Goal: Task Accomplishment & Management: Manage account settings

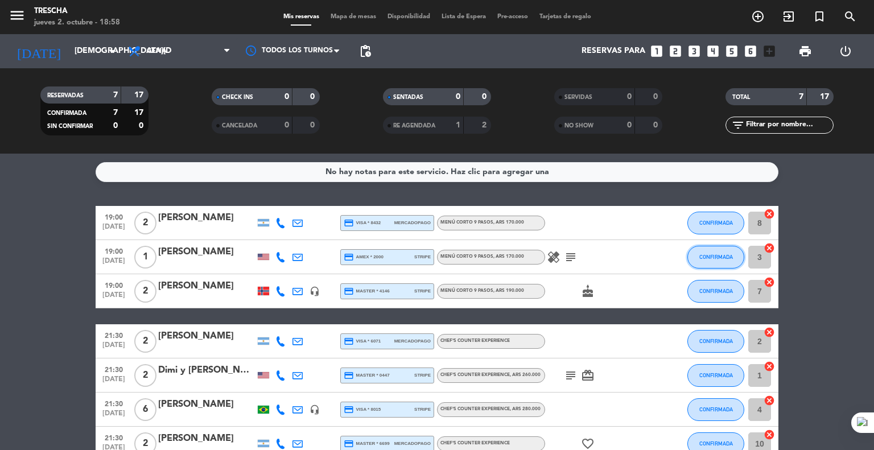
click at [702, 251] on button "CONFIRMADA" at bounding box center [716, 257] width 57 height 23
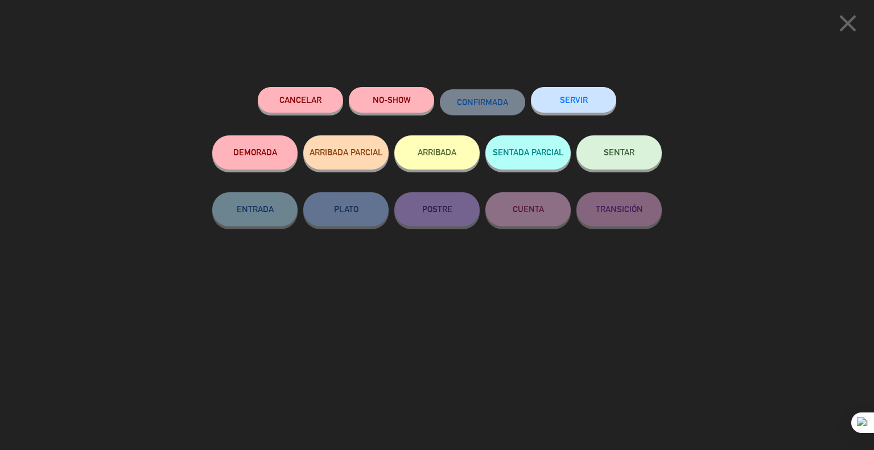
click at [635, 159] on button "SENTAR" at bounding box center [619, 152] width 85 height 34
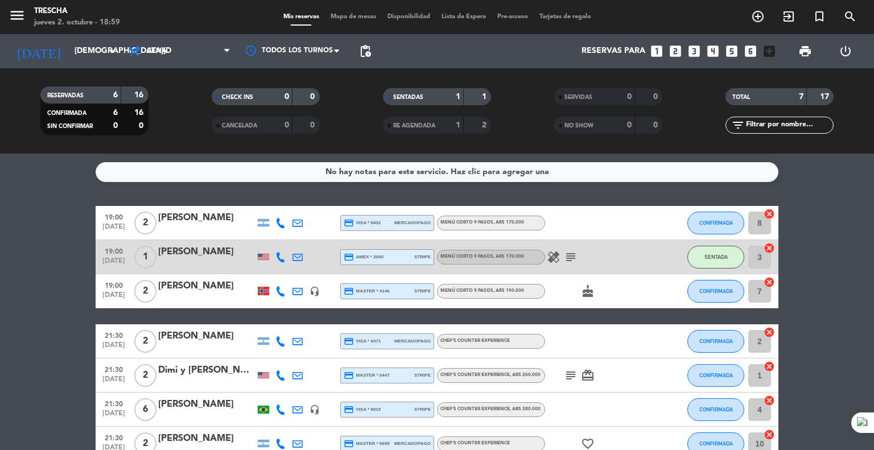
click at [97, 338] on div "21:30 [DATE]" at bounding box center [114, 341] width 36 height 34
click at [730, 227] on button "CONFIRMADA" at bounding box center [716, 223] width 57 height 23
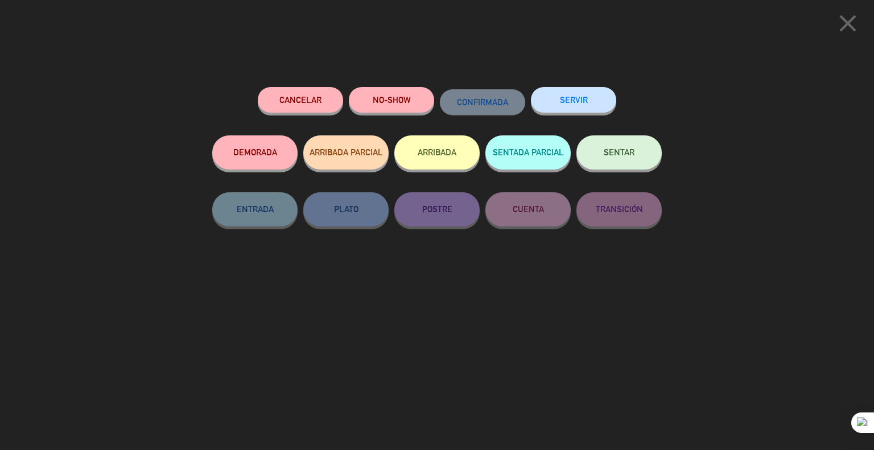
click at [629, 156] on span "SENTAR" at bounding box center [619, 152] width 31 height 10
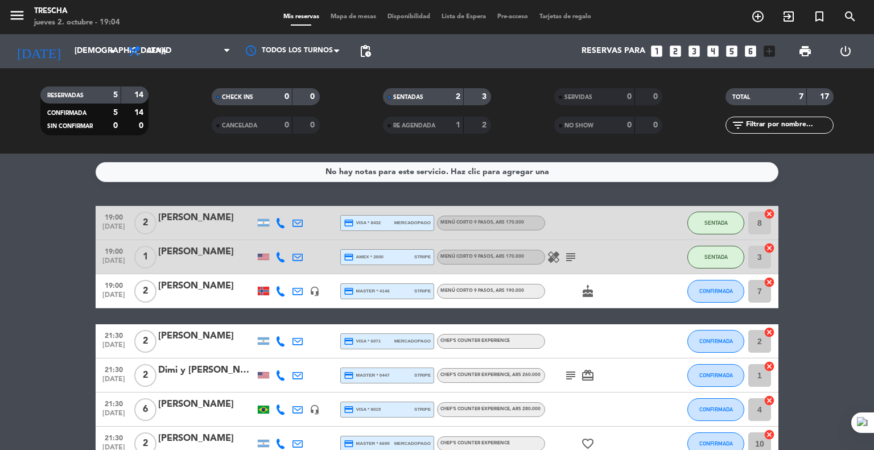
click at [81, 280] on bookings-row "19:00 [DATE] 2 [PERSON_NAME] credit_card visa * 8432 mercadopago Menú corto 9 p…" at bounding box center [437, 333] width 874 height 255
click at [722, 288] on span "CONFIRMADA" at bounding box center [716, 291] width 34 height 6
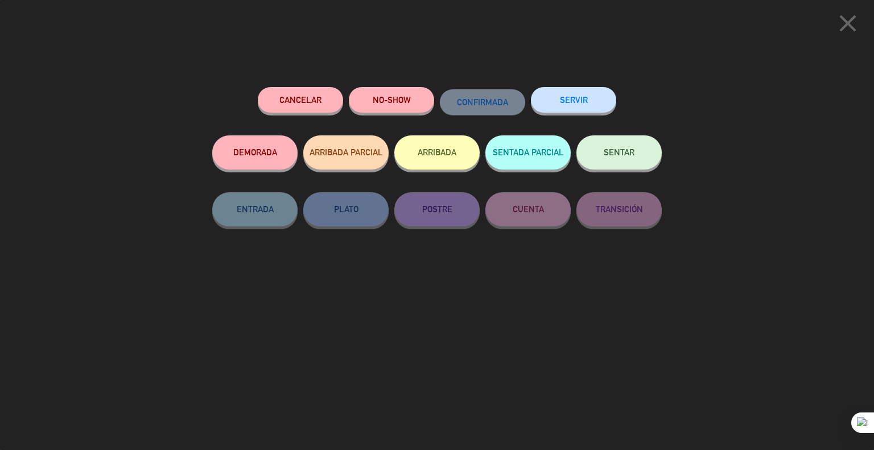
click at [617, 149] on span "SENTAR" at bounding box center [619, 152] width 31 height 10
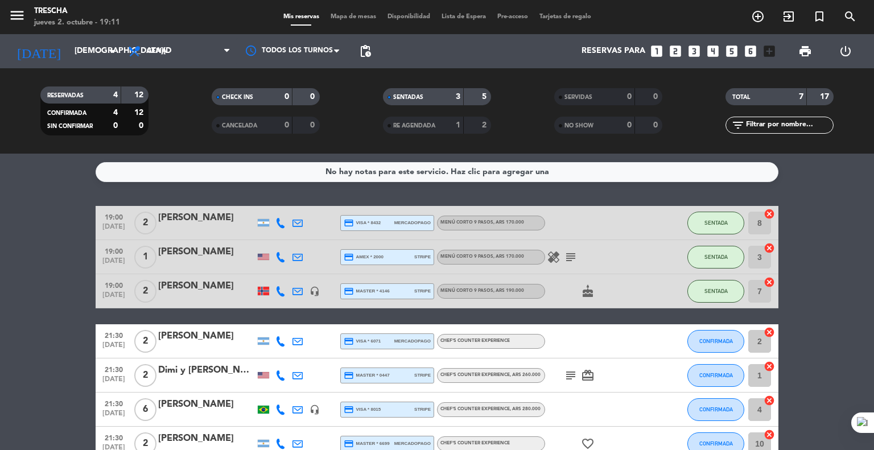
click at [196, 238] on div "19:00 [DATE] 2 [PERSON_NAME] credit_card visa * 8432 mercadopago Menú corto 9 p…" at bounding box center [437, 223] width 683 height 34
click at [198, 225] on div "[PERSON_NAME]" at bounding box center [206, 218] width 97 height 15
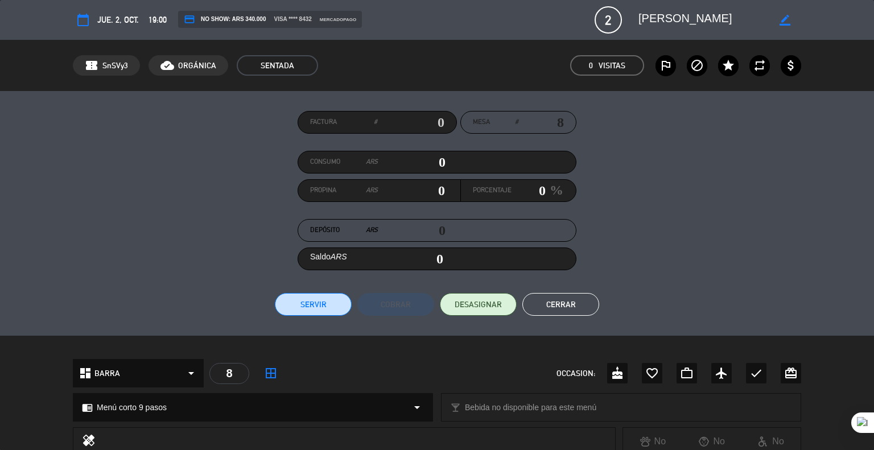
click at [558, 302] on button "Cerrar" at bounding box center [560, 304] width 77 height 23
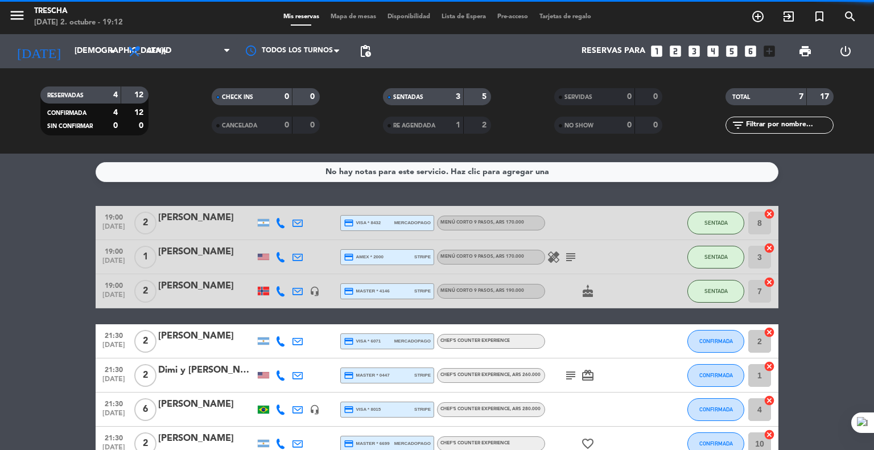
click at [0, 273] on bookings-row "19:00 [DATE] 2 [PERSON_NAME] credit_card visa * 8432 mercadopago Menú corto 9 p…" at bounding box center [437, 333] width 874 height 255
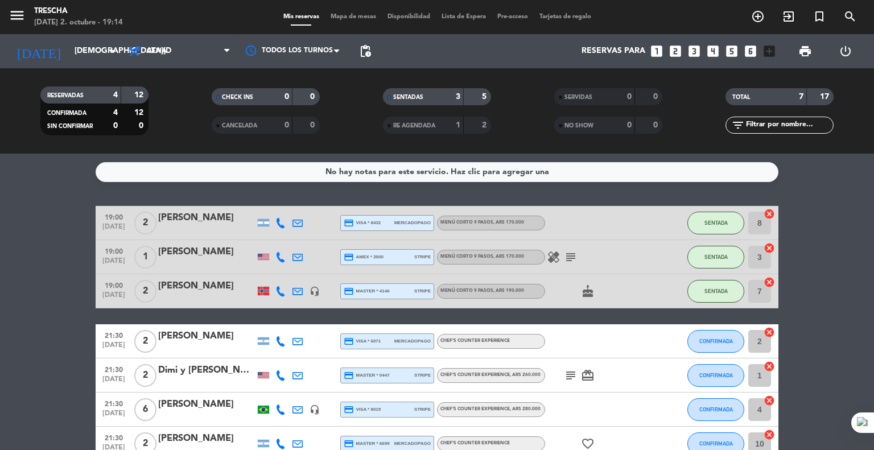
click at [75, 228] on bookings-row "19:00 [DATE] 2 [PERSON_NAME] credit_card visa * 8432 mercadopago Menú corto 9 p…" at bounding box center [437, 333] width 874 height 255
click at [7, 333] on bookings-row "19:00 [DATE] 2 [PERSON_NAME] credit_card visa * 8432 mercadopago Menú corto 9 p…" at bounding box center [437, 333] width 874 height 255
click at [88, 49] on input "[DEMOGRAPHIC_DATA][DATE]" at bounding box center [123, 51] width 108 height 20
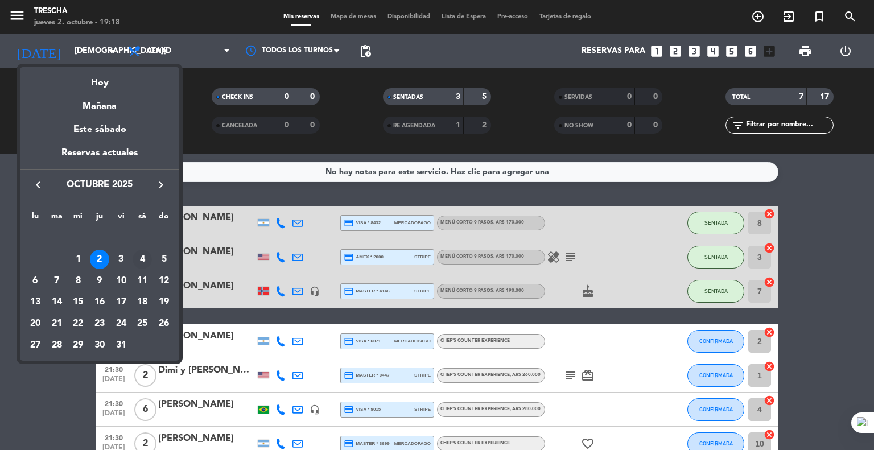
click at [145, 264] on div "4" at bounding box center [142, 259] width 19 height 19
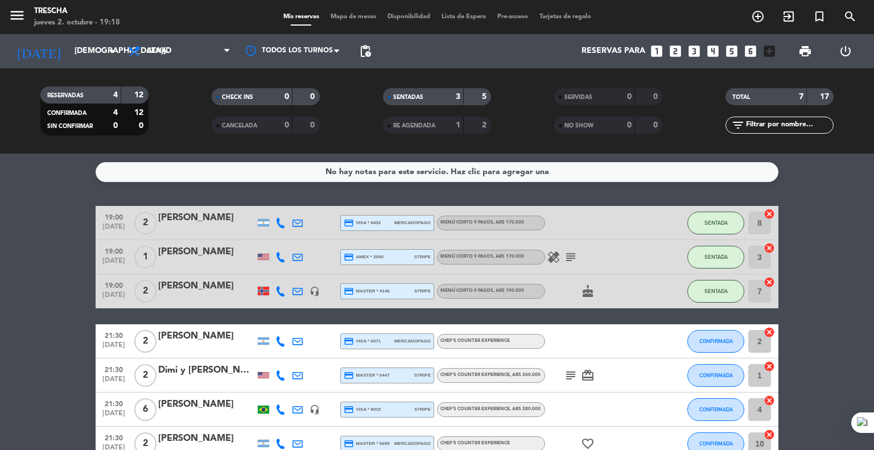
type input "[DATE]"
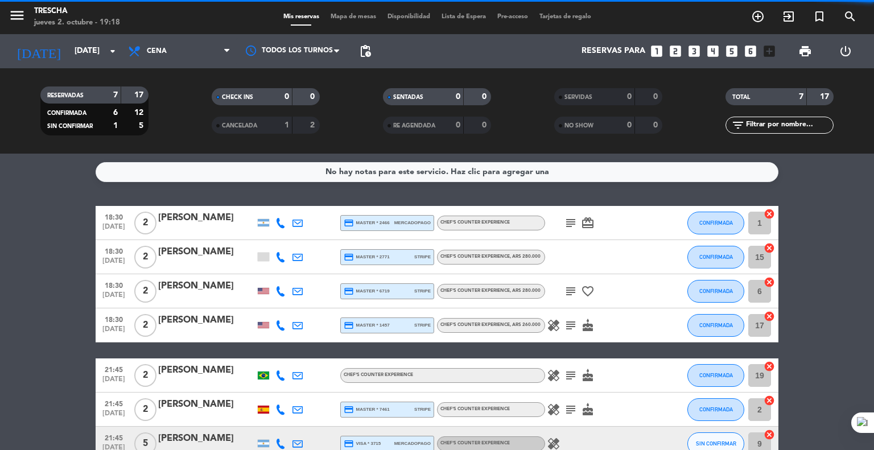
scroll to position [67, 0]
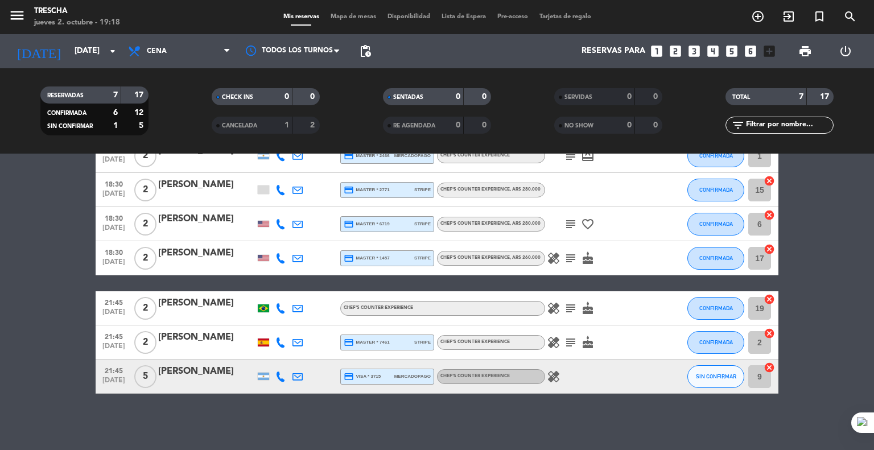
click at [202, 340] on div "[PERSON_NAME]" at bounding box center [206, 337] width 97 height 15
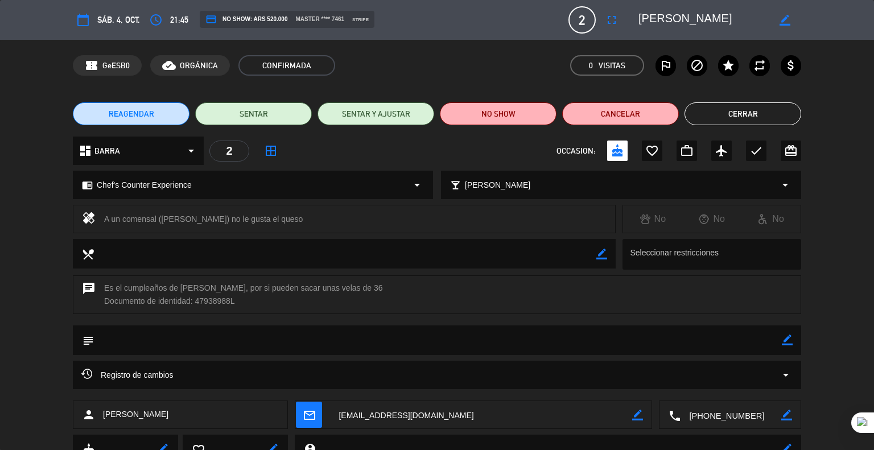
click at [787, 338] on icon "border_color" at bounding box center [787, 340] width 11 height 11
click at [768, 345] on textarea at bounding box center [438, 340] width 688 height 29
type textarea "1 pax no quesos(preferencia)"
click at [789, 339] on icon at bounding box center [787, 340] width 11 height 11
click at [744, 116] on button "Cerrar" at bounding box center [743, 113] width 117 height 23
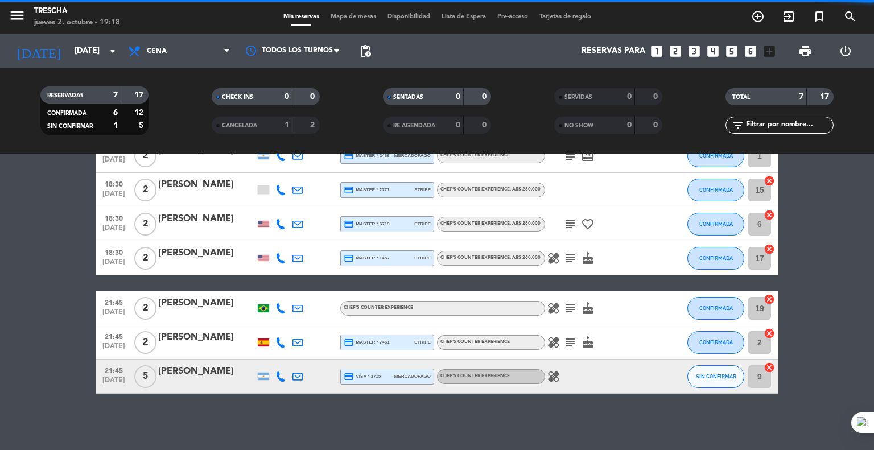
click at [0, 225] on bookings-row "18:30 [DATE] 2 [PERSON_NAME] credit_card master * 2466 mercadopago Chef's Count…" at bounding box center [437, 266] width 874 height 255
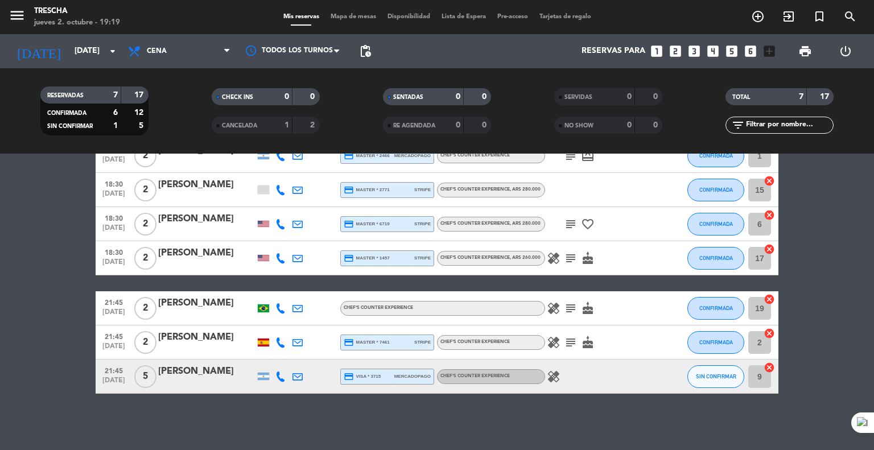
click at [0, 406] on div "No hay notas para este servicio. Haz clic para agregar una 18:30 [DATE] 2 [PERS…" at bounding box center [437, 302] width 874 height 297
click at [69, 56] on input "[DATE]" at bounding box center [123, 51] width 108 height 20
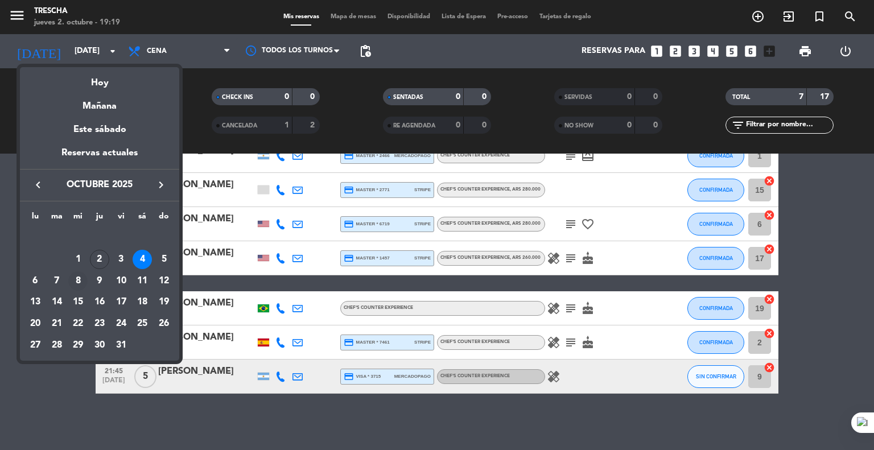
click at [83, 283] on div "8" at bounding box center [77, 280] width 19 height 19
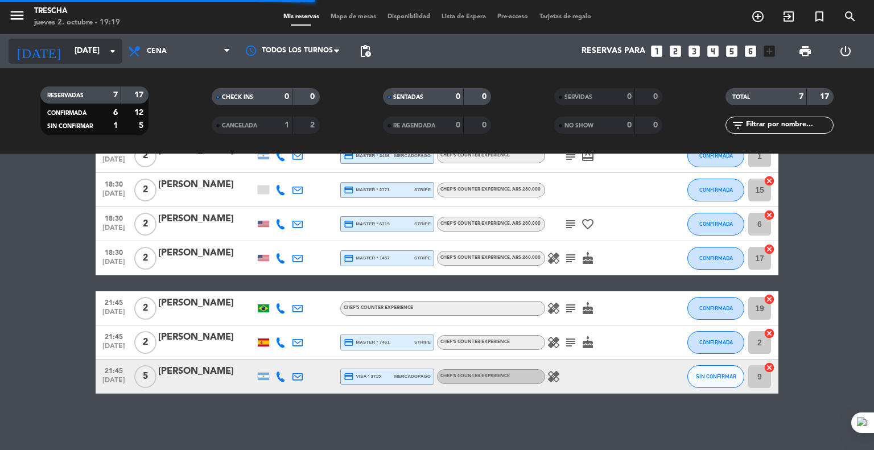
scroll to position [0, 0]
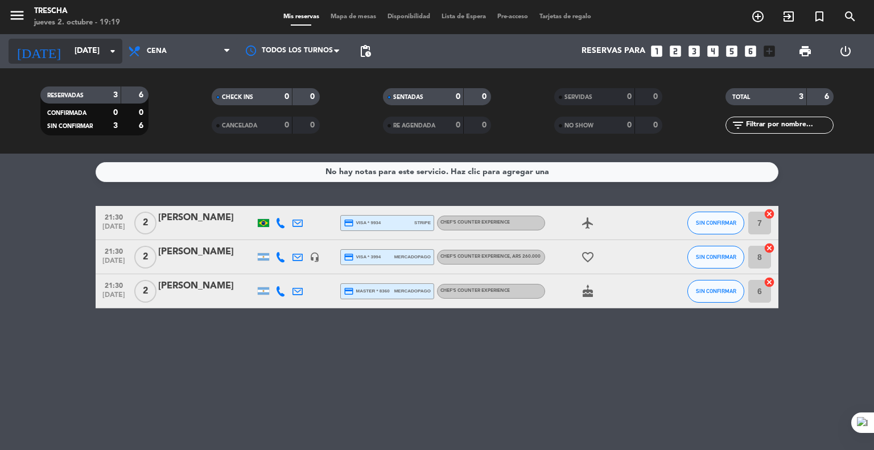
click at [79, 52] on input "[DATE]" at bounding box center [123, 51] width 108 height 20
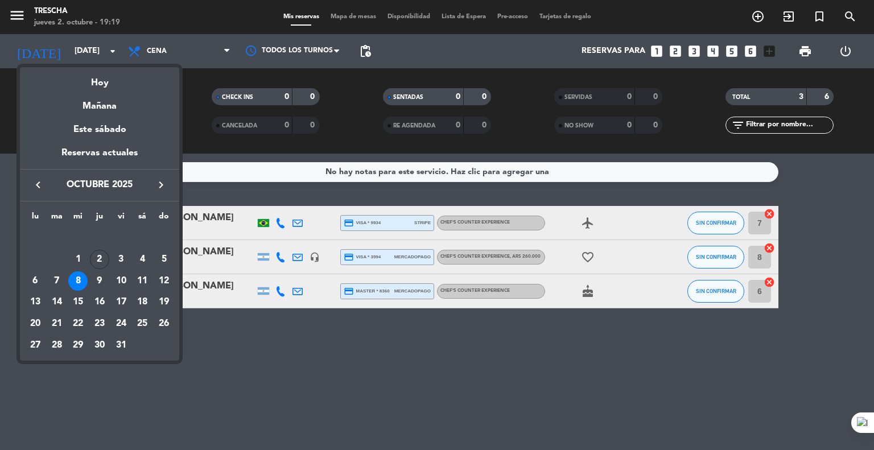
click at [83, 283] on div "8" at bounding box center [77, 280] width 19 height 19
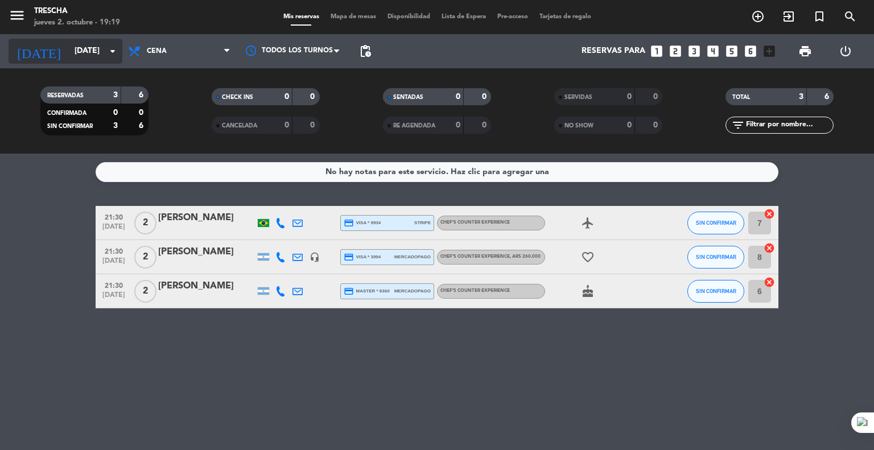
click at [95, 56] on input "[DATE]" at bounding box center [123, 51] width 108 height 20
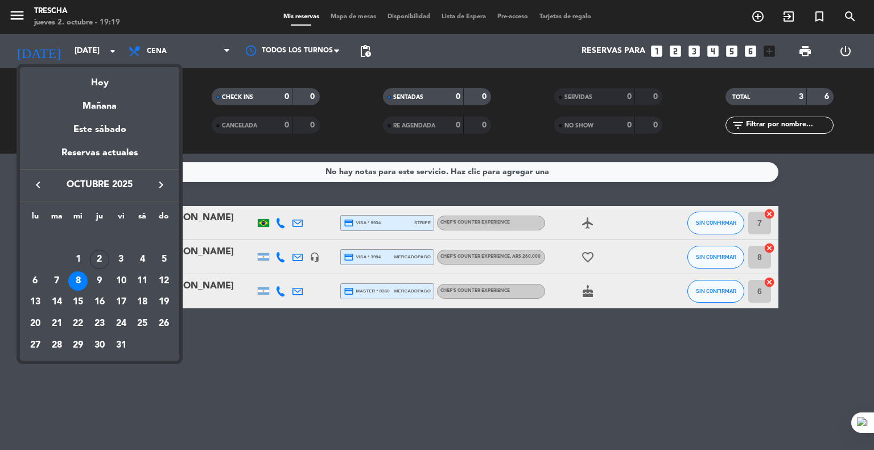
click at [255, 368] on div at bounding box center [437, 225] width 874 height 450
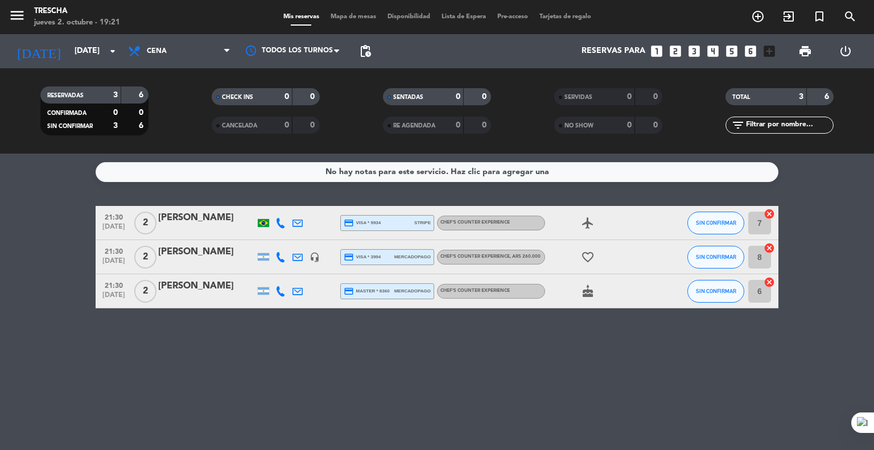
click at [32, 265] on bookings-row "21:30 [DATE] 2 [PERSON_NAME] credit_card visa * 9934 stripe Chef's Counter Expe…" at bounding box center [437, 257] width 874 height 102
click at [0, 288] on bookings-row "21:30 [DATE] 2 [PERSON_NAME] credit_card visa * 9934 stripe Chef's Counter Expe…" at bounding box center [437, 257] width 874 height 102
click at [84, 54] on input "[DATE]" at bounding box center [123, 51] width 108 height 20
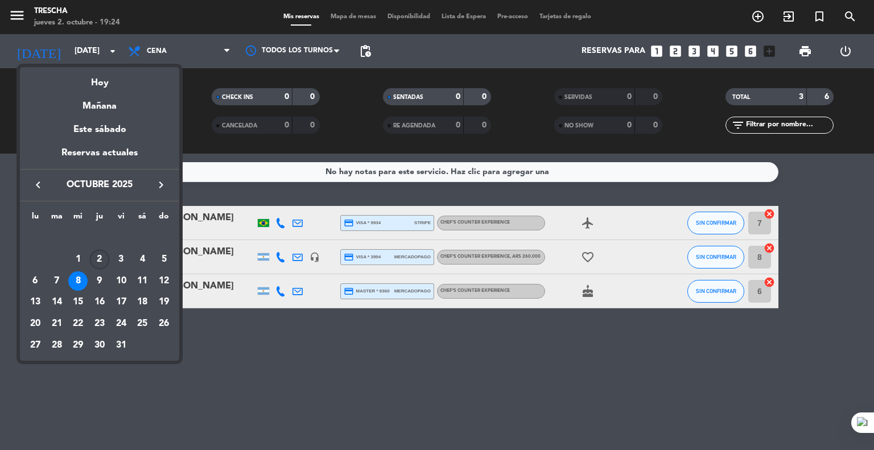
click at [105, 258] on div "2" at bounding box center [99, 259] width 19 height 19
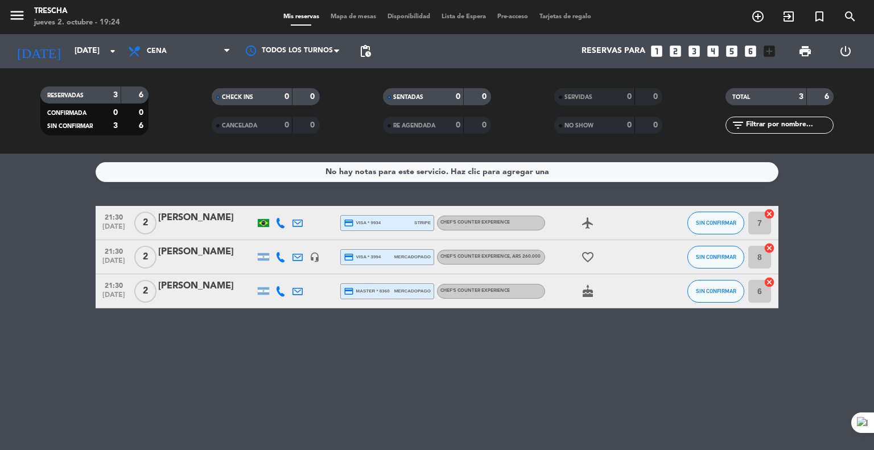
type input "[DEMOGRAPHIC_DATA][DATE]"
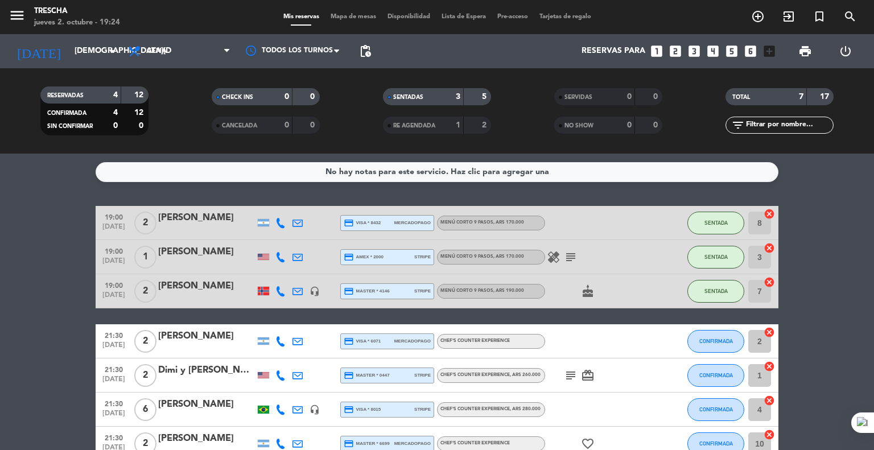
click at [55, 269] on bookings-row "19:00 [DATE] 2 [PERSON_NAME] credit_card visa * 8432 mercadopago Menú corto 9 p…" at bounding box center [437, 333] width 874 height 255
click at [48, 275] on bookings-row "19:00 [DATE] 2 [PERSON_NAME] credit_card visa * 8432 mercadopago Menú corto 9 p…" at bounding box center [437, 333] width 874 height 255
click at [50, 211] on bookings-row "19:00 [DATE] 2 [PERSON_NAME] credit_card visa * 8432 mercadopago Menú corto 9 p…" at bounding box center [437, 333] width 874 height 255
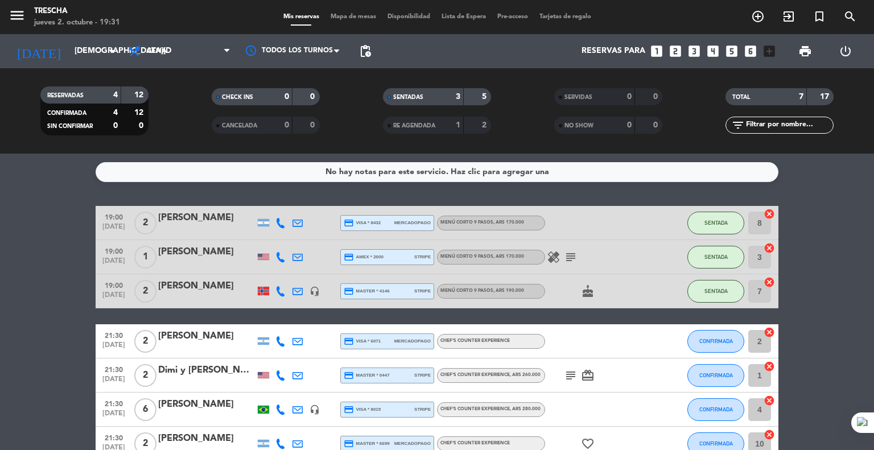
click at [36, 363] on bookings-row "19:00 [DATE] 2 [PERSON_NAME] credit_card visa * 8432 mercadopago Menú corto 9 p…" at bounding box center [437, 333] width 874 height 255
click at [20, 350] on bookings-row "19:00 [DATE] 2 [PERSON_NAME] credit_card visa * 8432 mercadopago Menú corto 9 p…" at bounding box center [437, 333] width 874 height 255
